Goal: Learn about a topic

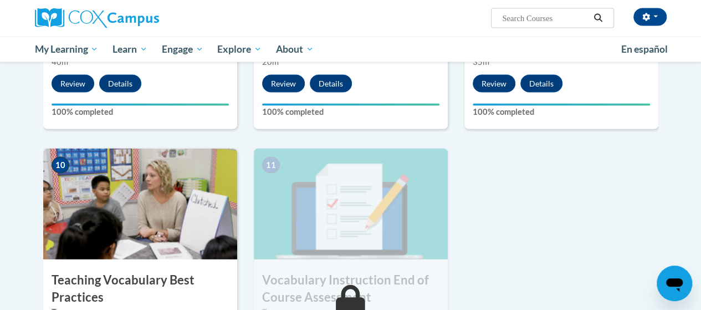
scroll to position [1071, 0]
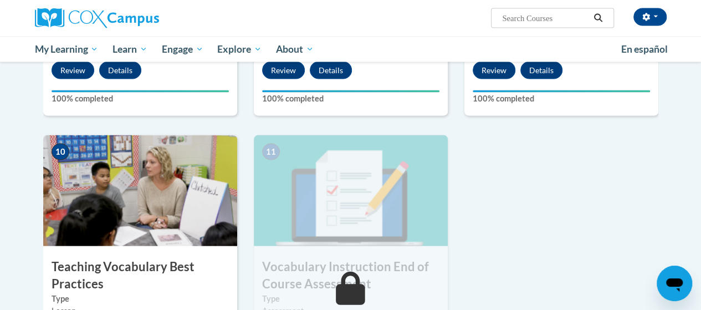
click at [162, 190] on img at bounding box center [140, 190] width 194 height 111
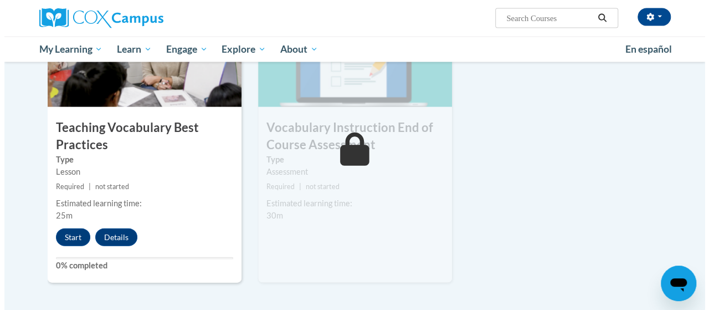
scroll to position [1208, 0]
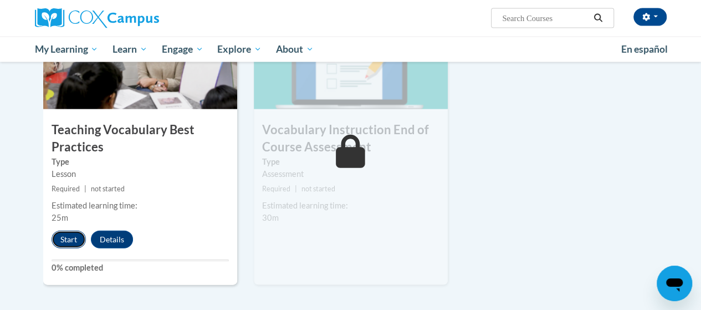
click at [76, 240] on button "Start" at bounding box center [69, 239] width 34 height 18
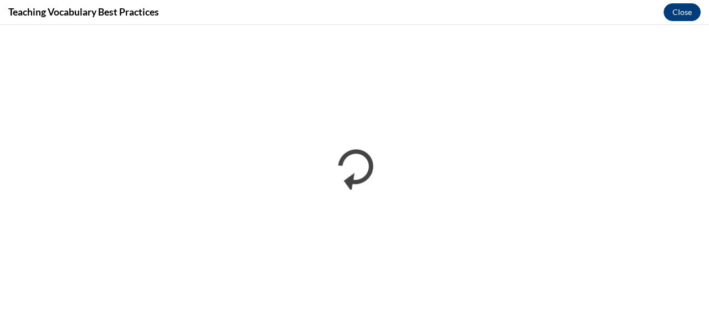
scroll to position [0, 0]
